Goal: Task Accomplishment & Management: Use online tool/utility

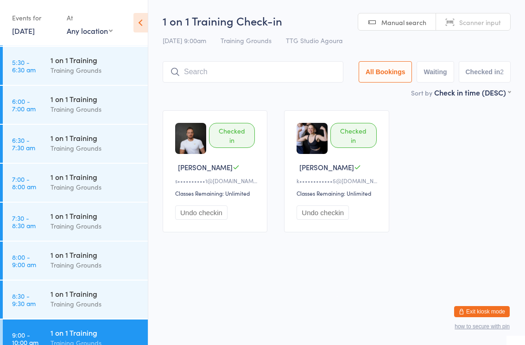
scroll to position [115, 0]
click at [88, 182] on div "1 on 1 Training" at bounding box center [94, 177] width 89 height 10
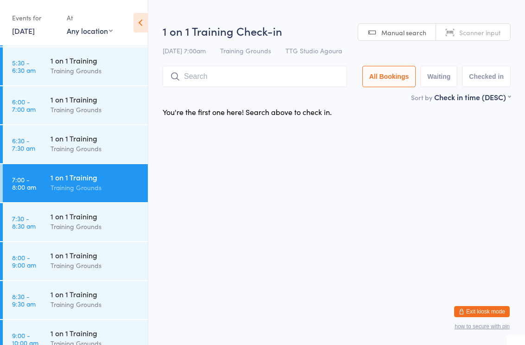
click at [240, 81] on input "search" at bounding box center [255, 76] width 184 height 21
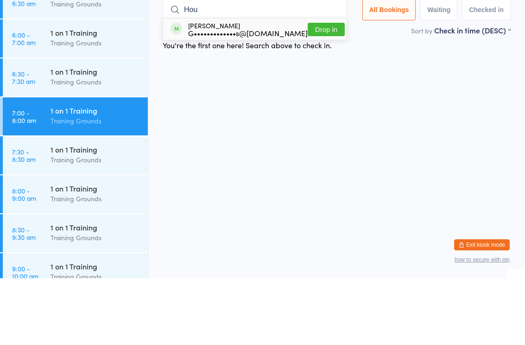
type input "Hou"
click at [247, 96] on div "G•••••••••••••s@gmail.com" at bounding box center [248, 99] width 120 height 7
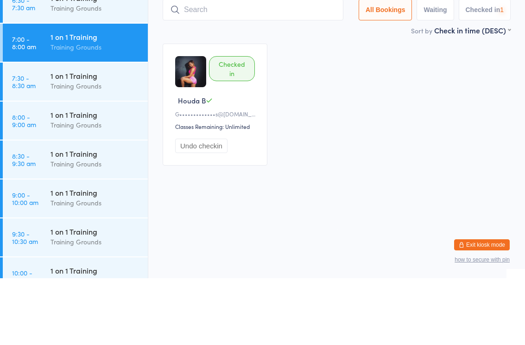
scroll to position [191, 0]
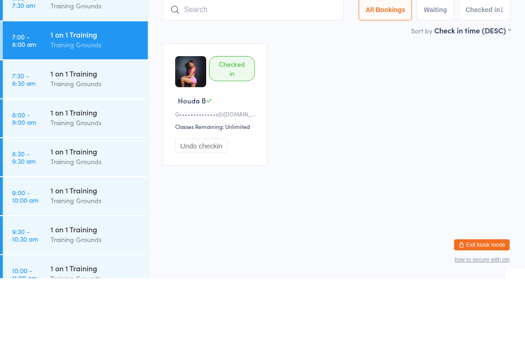
click at [71, 184] on div "Training Grounds" at bounding box center [94, 189] width 89 height 11
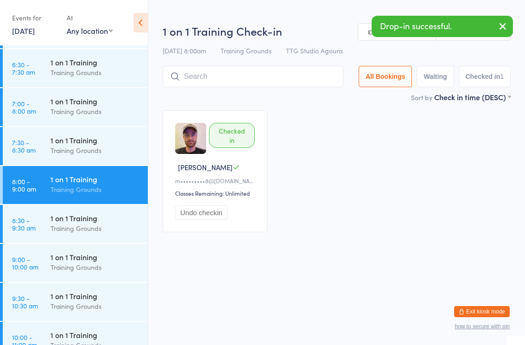
click at [227, 75] on input "search" at bounding box center [253, 76] width 181 height 21
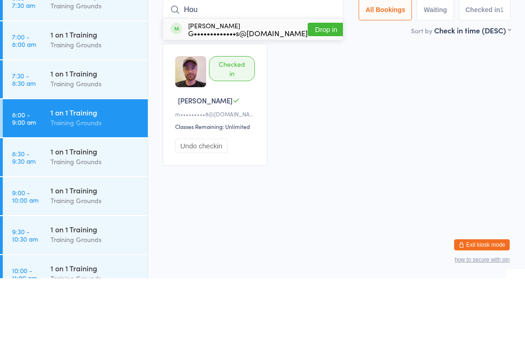
type input "Hou"
click at [259, 96] on div "G•••••••••••••s@[DOMAIN_NAME]" at bounding box center [248, 99] width 120 height 7
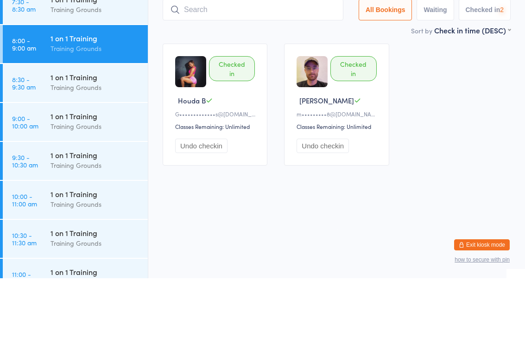
scroll to position [266, 0]
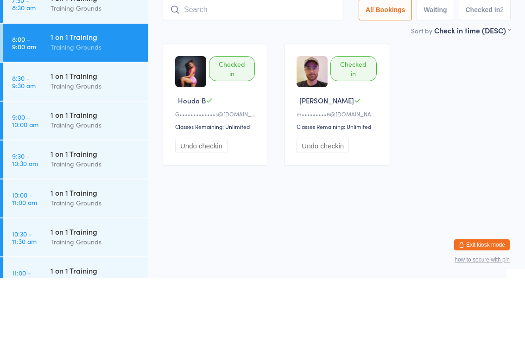
click at [70, 186] on div "Training Grounds" at bounding box center [94, 191] width 89 height 11
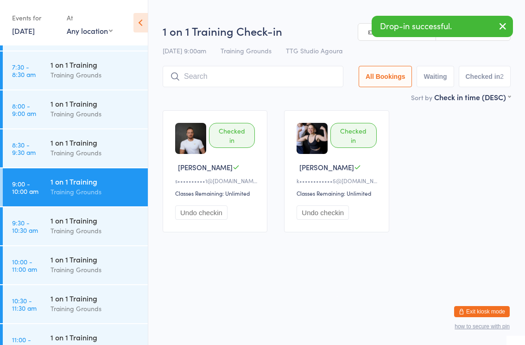
click at [221, 77] on input "search" at bounding box center [253, 76] width 181 height 21
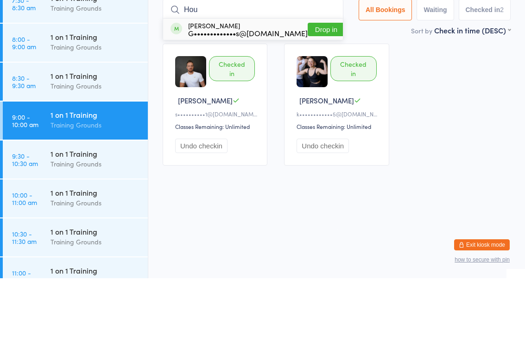
type input "Hou"
click at [256, 96] on div "G•••••••••••••s@[DOMAIN_NAME]" at bounding box center [248, 99] width 120 height 7
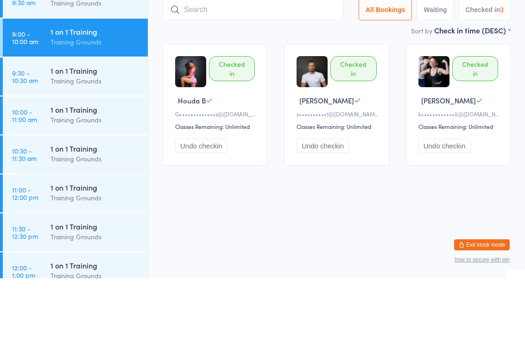
scroll to position [348, 0]
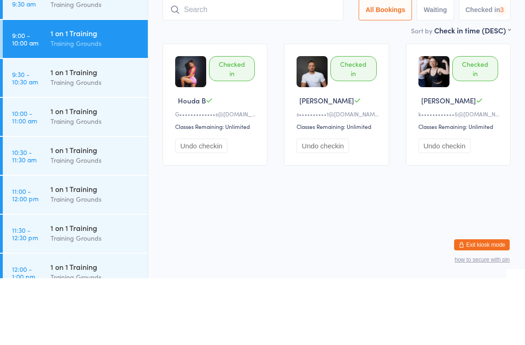
click at [80, 183] on div "Training Grounds" at bounding box center [94, 188] width 89 height 11
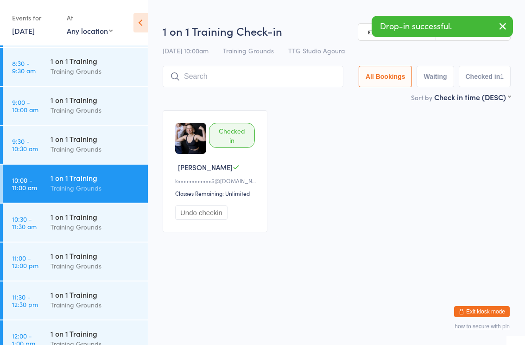
click at [278, 79] on input "search" at bounding box center [253, 76] width 181 height 21
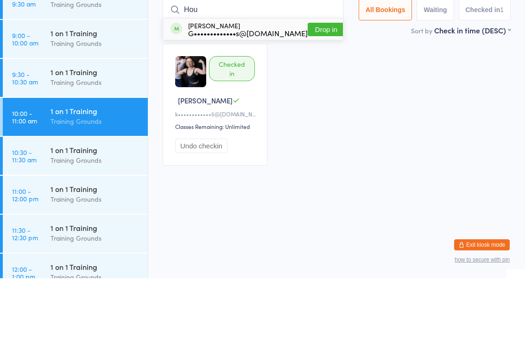
type input "Hou"
click at [254, 96] on div "G•••••••••••••s@[DOMAIN_NAME]" at bounding box center [248, 99] width 120 height 7
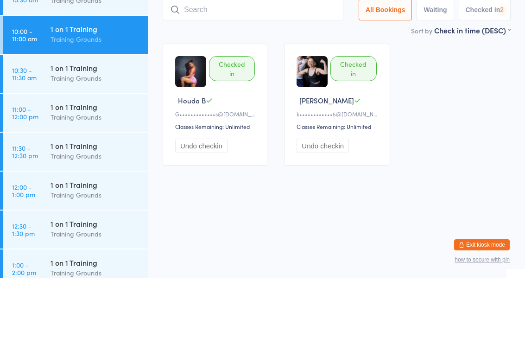
scroll to position [434, 0]
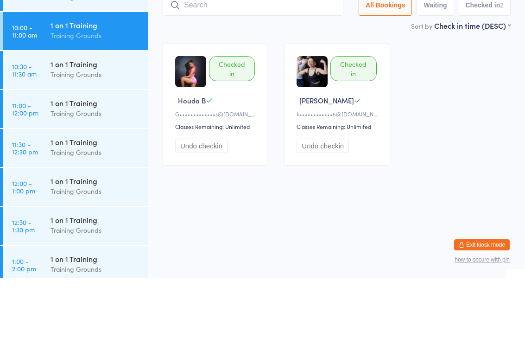
click at [80, 175] on div "Training Grounds" at bounding box center [94, 180] width 89 height 11
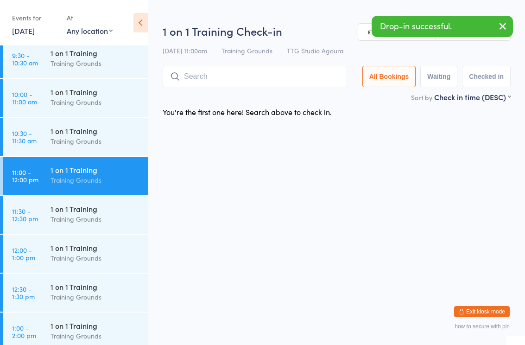
click at [239, 75] on input "search" at bounding box center [255, 76] width 184 height 21
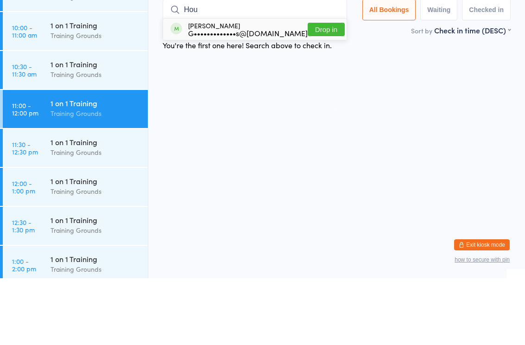
type input "Hou"
click at [260, 96] on div "G•••••••••••••s@[DOMAIN_NAME]" at bounding box center [248, 99] width 120 height 7
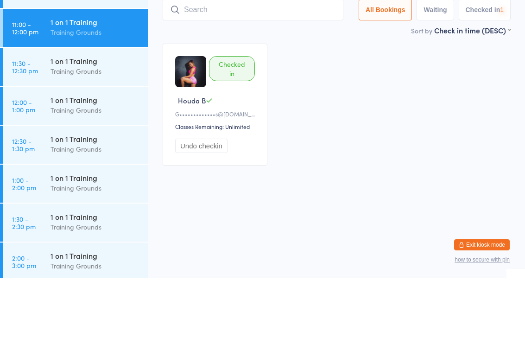
scroll to position [517, 0]
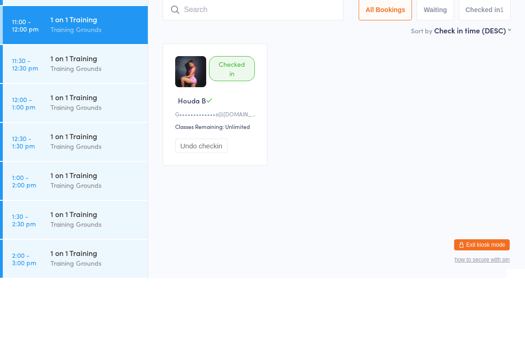
click at [87, 169] on div "Training Grounds" at bounding box center [94, 174] width 89 height 11
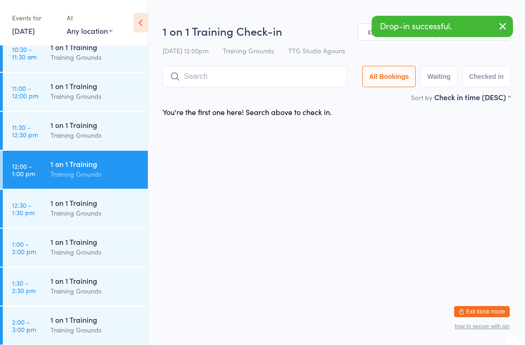
click at [227, 76] on input "search" at bounding box center [255, 76] width 184 height 21
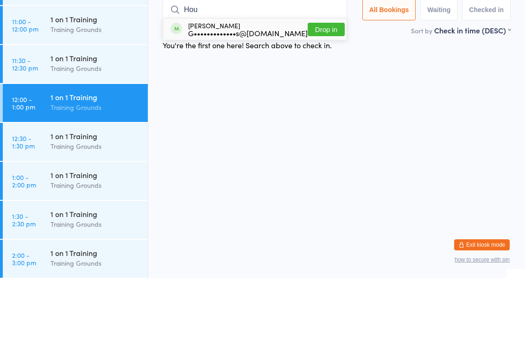
type input "Hou"
click at [241, 96] on div "G•••••••••••••s@[DOMAIN_NAME]" at bounding box center [248, 99] width 120 height 7
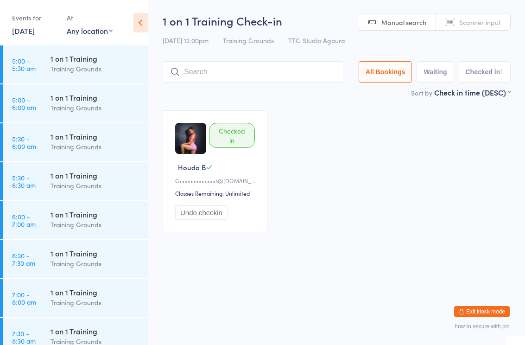
click at [62, 242] on div "1 on 1 Training Training Grounds" at bounding box center [98, 258] width 97 height 37
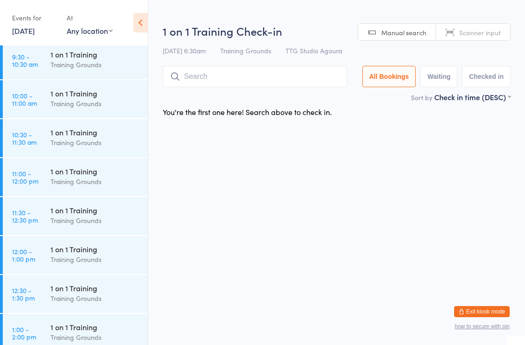
scroll to position [406, 0]
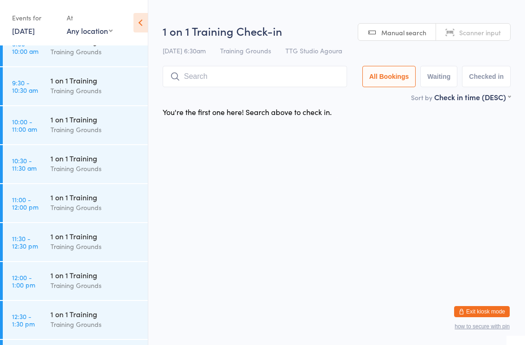
click at [101, 127] on div "Training Grounds" at bounding box center [94, 129] width 89 height 11
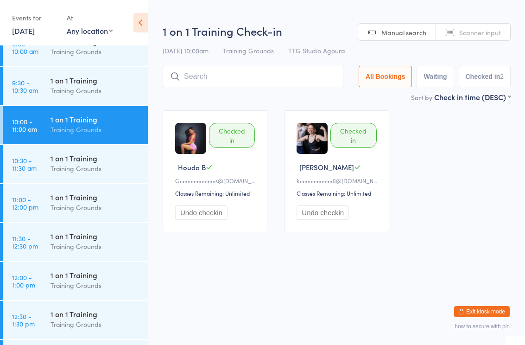
click at [92, 207] on div "Training Grounds" at bounding box center [94, 207] width 89 height 11
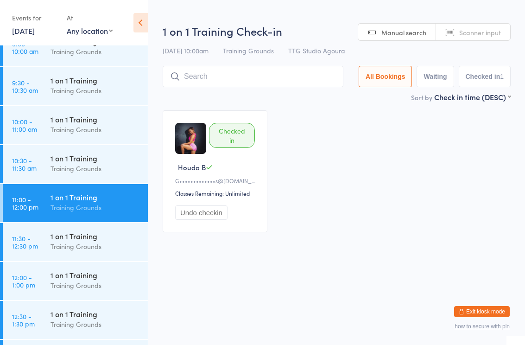
click at [277, 81] on input "search" at bounding box center [253, 76] width 181 height 21
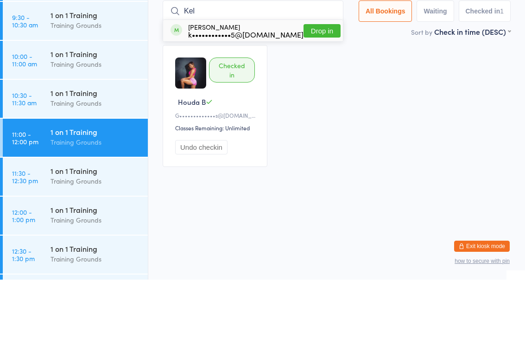
type input "Kel"
click at [320, 89] on button "Drop in" at bounding box center [321, 95] width 37 height 13
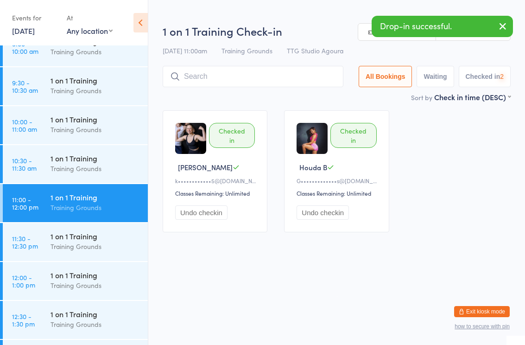
click at [85, 275] on div "1 on 1 Training" at bounding box center [94, 275] width 89 height 10
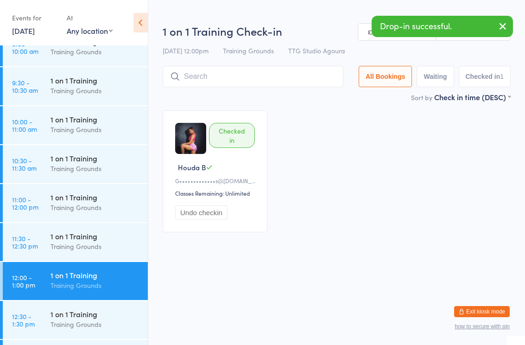
click at [252, 75] on input "search" at bounding box center [253, 76] width 181 height 21
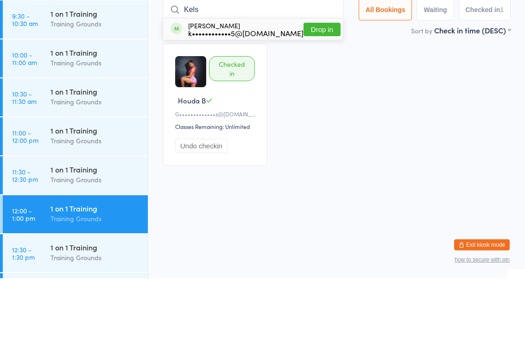
type input "Kels"
click at [314, 89] on button "Drop in" at bounding box center [321, 95] width 37 height 13
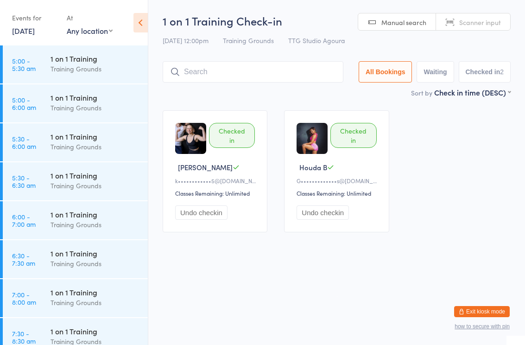
click at [283, 326] on html "You have now entered Kiosk Mode. Members will be able to check themselves in us…" at bounding box center [262, 172] width 525 height 345
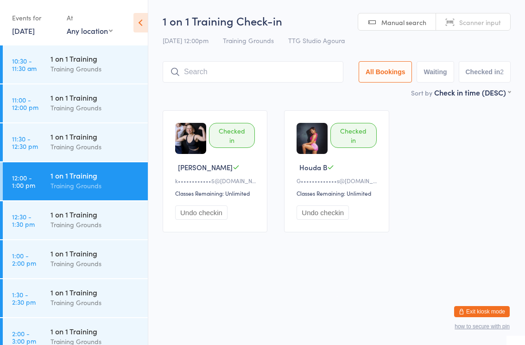
scroll to position [502, 0]
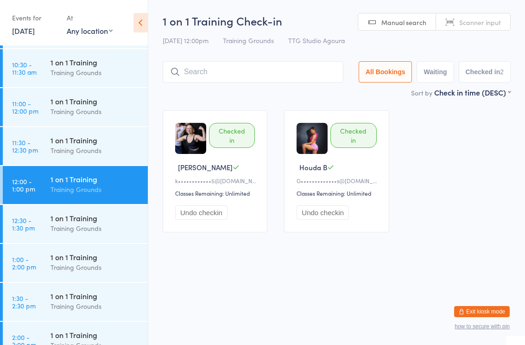
click at [104, 157] on div "1 on 1 Training Training Grounds" at bounding box center [98, 145] width 97 height 37
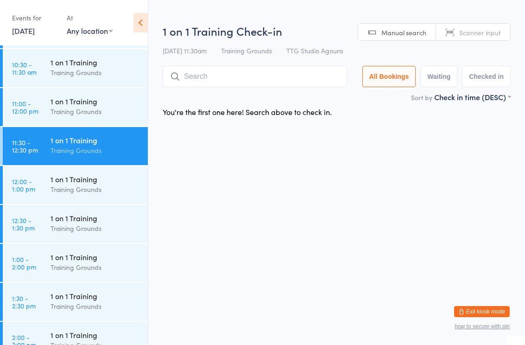
click at [238, 84] on input "search" at bounding box center [255, 76] width 184 height 21
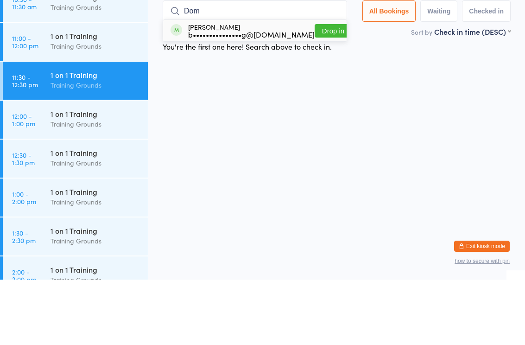
type input "Dom"
click at [323, 89] on button "Drop in" at bounding box center [333, 95] width 37 height 13
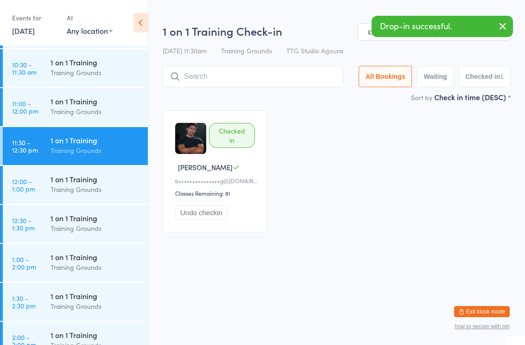
click at [113, 218] on div "1 on 1 Training" at bounding box center [94, 218] width 89 height 10
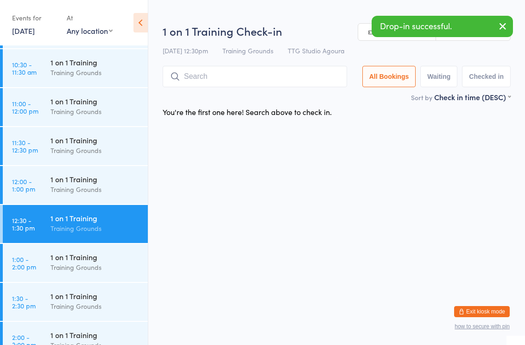
click at [258, 82] on input "search" at bounding box center [255, 76] width 184 height 21
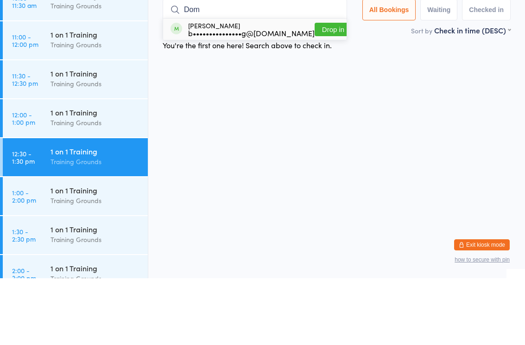
type input "Dom"
click at [326, 89] on button "Drop in" at bounding box center [333, 95] width 37 height 13
